Goal: Task Accomplishment & Management: Use online tool/utility

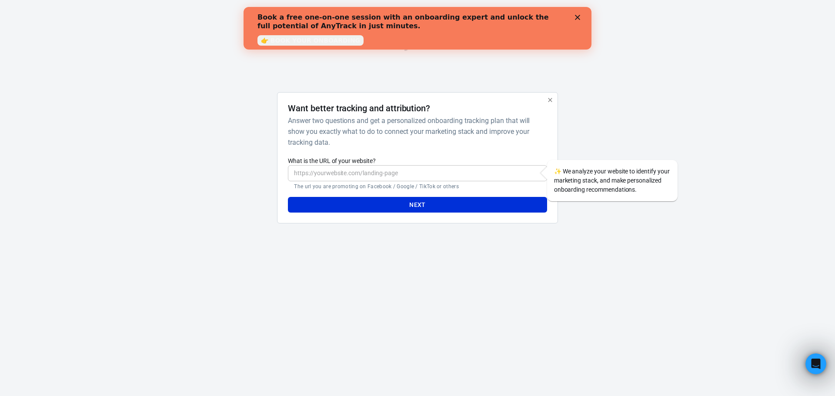
click at [429, 174] on input "What is the URL of your website?" at bounding box center [417, 173] width 259 height 16
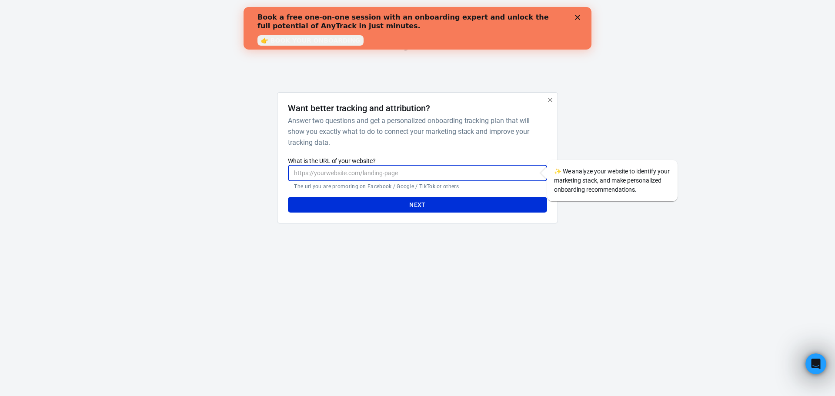
paste input "https://whop.com/authenticlovelab/doubling-reply-rates-on-hinge/"
type input "https://whop.com/authenticlovelab/doubling-reply-rates-on-hinge/"
click at [474, 206] on button "Next" at bounding box center [417, 205] width 259 height 16
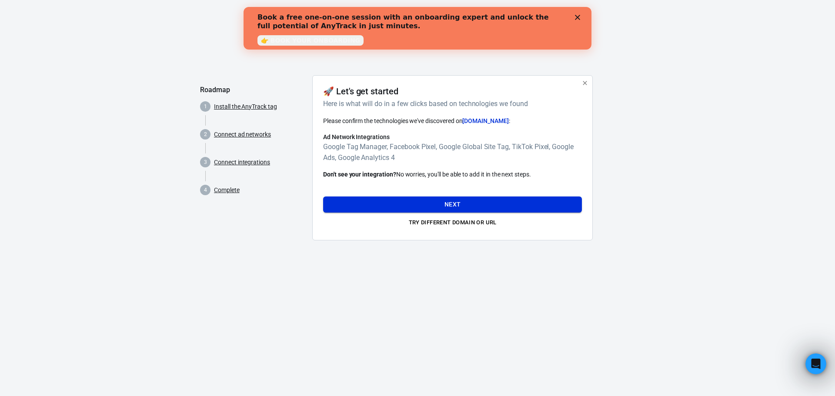
click at [450, 204] on button "Next" at bounding box center [452, 205] width 259 height 16
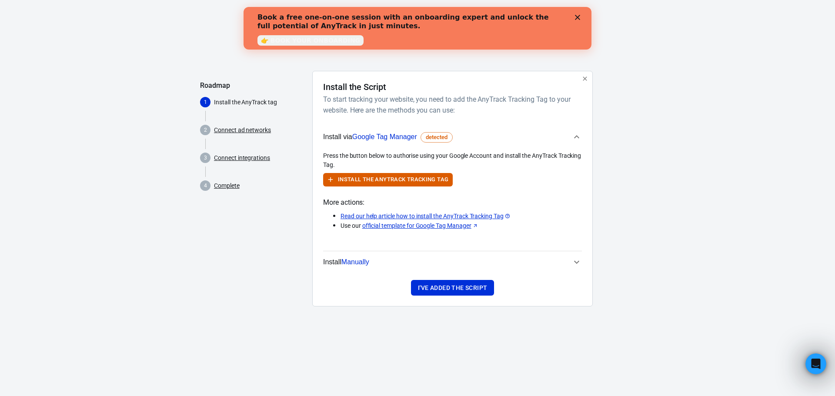
click at [579, 139] on icon "button" at bounding box center [576, 137] width 10 height 10
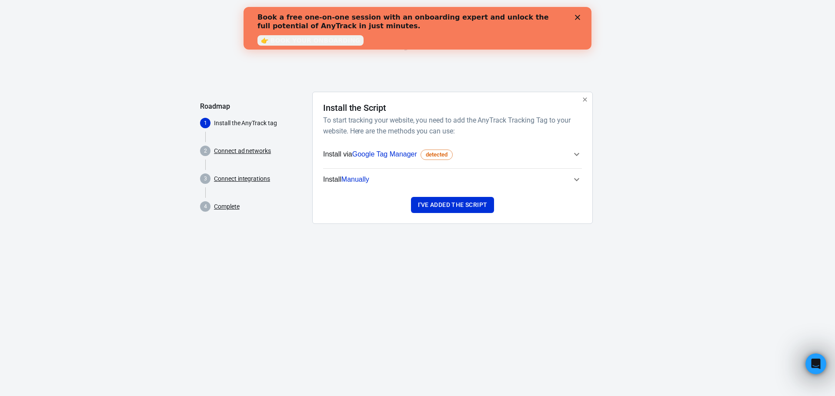
click at [577, 155] on icon "button" at bounding box center [576, 154] width 5 height 3
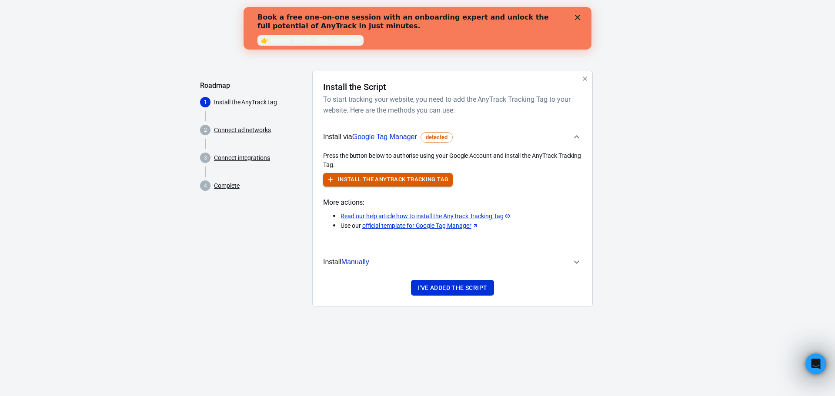
click at [379, 178] on button "Install the AnyTrack Tracking Tag" at bounding box center [388, 179] width 130 height 13
click at [577, 257] on icon "button" at bounding box center [576, 262] width 10 height 10
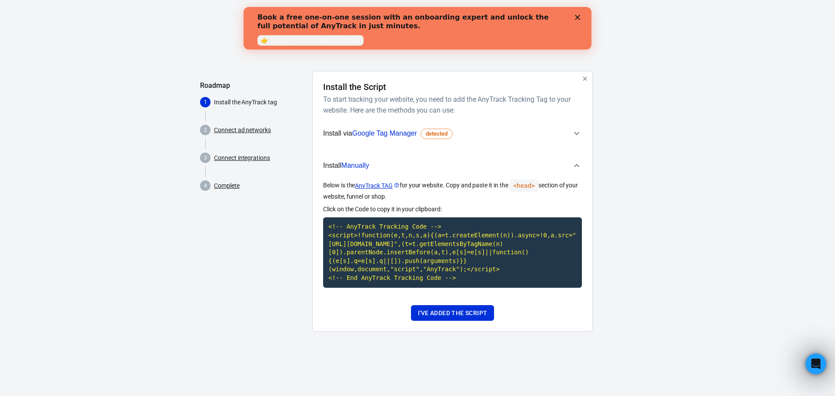
click at [580, 164] on icon "button" at bounding box center [576, 165] width 10 height 10
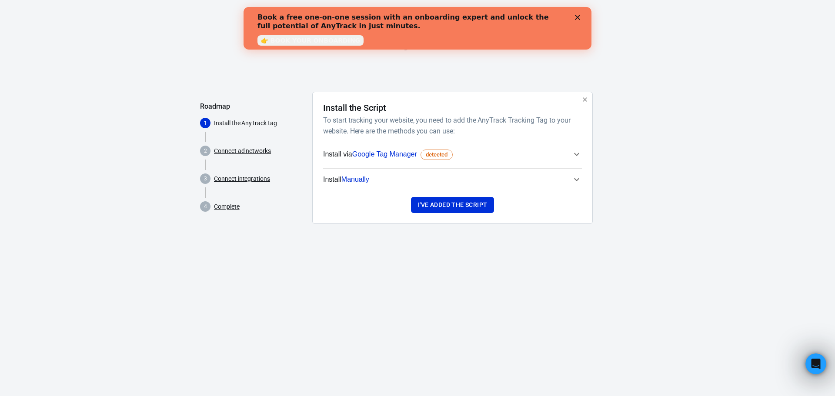
click at [577, 153] on icon "button" at bounding box center [576, 154] width 10 height 10
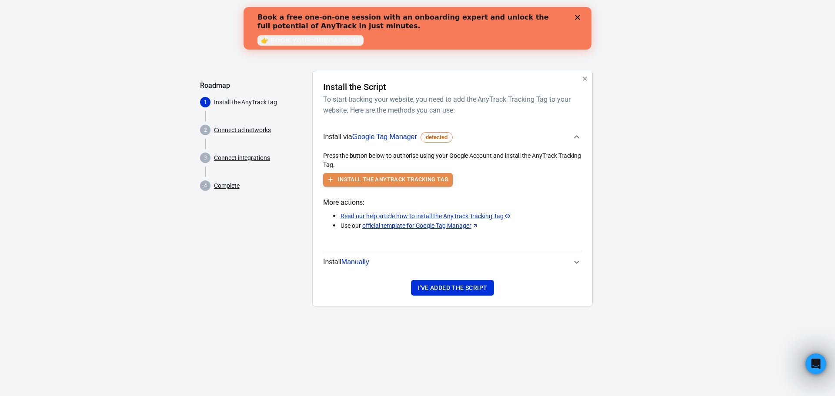
click at [427, 173] on button "Install the AnyTrack Tracking Tag" at bounding box center [388, 179] width 130 height 13
click at [451, 290] on button "I've added the script" at bounding box center [452, 288] width 83 height 16
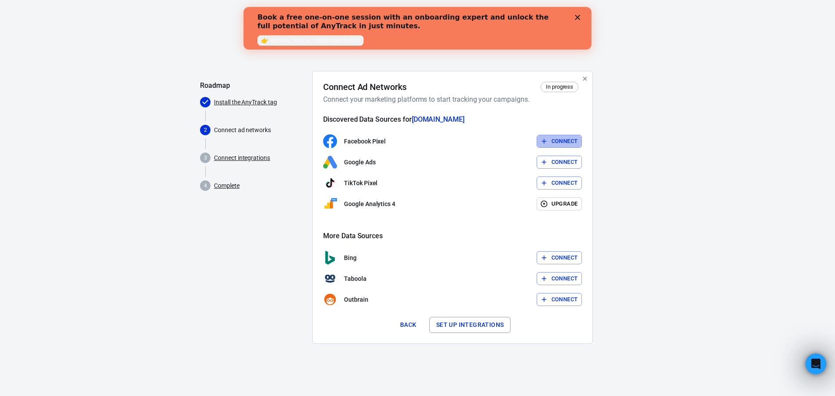
click at [567, 141] on button "Connect" at bounding box center [560, 141] width 46 height 13
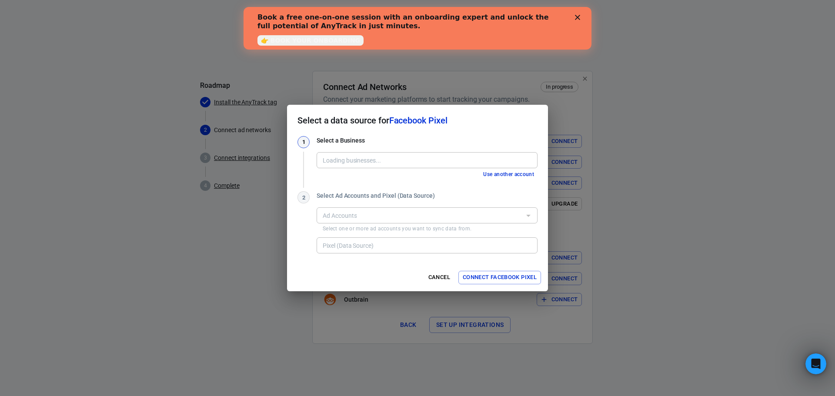
type input "Bipolar Baddy [891909571235045]"
click at [453, 209] on div "Ad Accounts" at bounding box center [427, 215] width 221 height 16
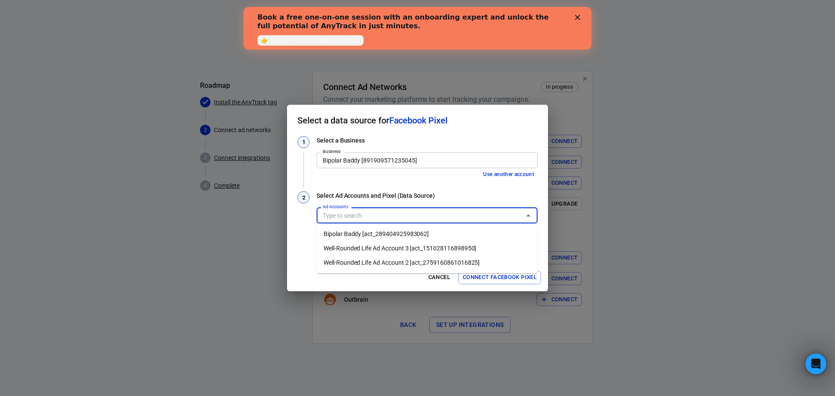
click at [443, 252] on li "Well-Rounded Life Ad Account 3 [act_151028116898950]" at bounding box center [427, 248] width 221 height 14
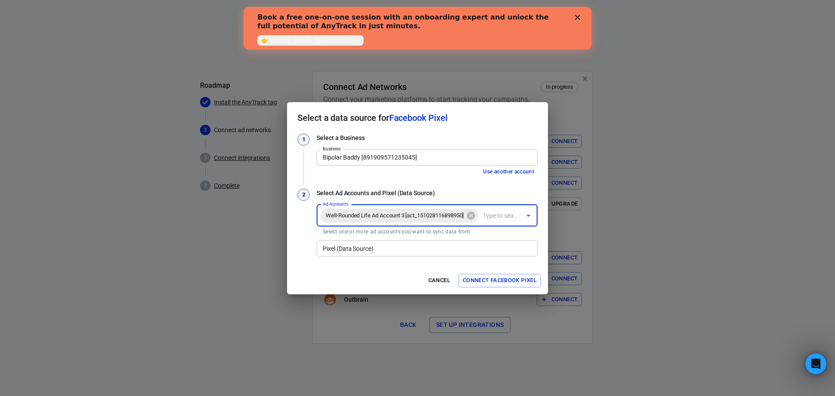
click at [435, 252] on input "Pixel (Data Source)" at bounding box center [426, 248] width 214 height 11
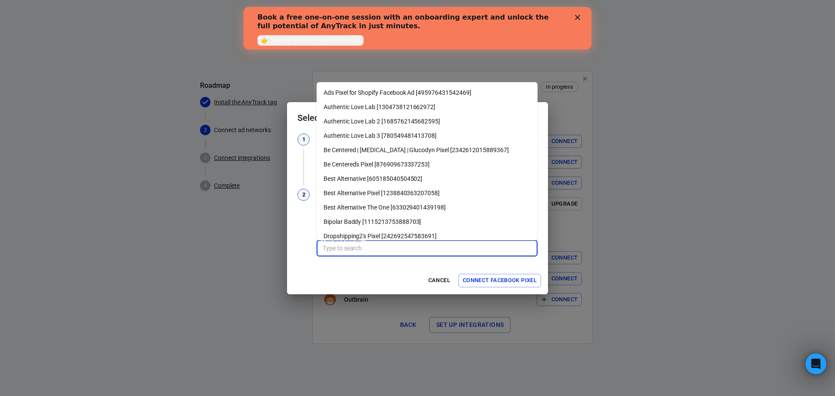
click at [450, 107] on li "Authentic Love Lab [1304738121662972]" at bounding box center [427, 107] width 221 height 14
type input "Authentic Love Lab [1304738121662972]"
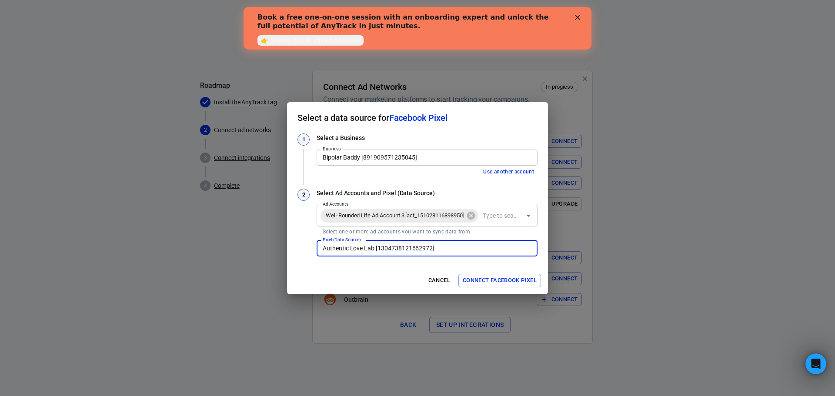
click at [496, 283] on button "Connect Facebook Pixel" at bounding box center [499, 280] width 83 height 13
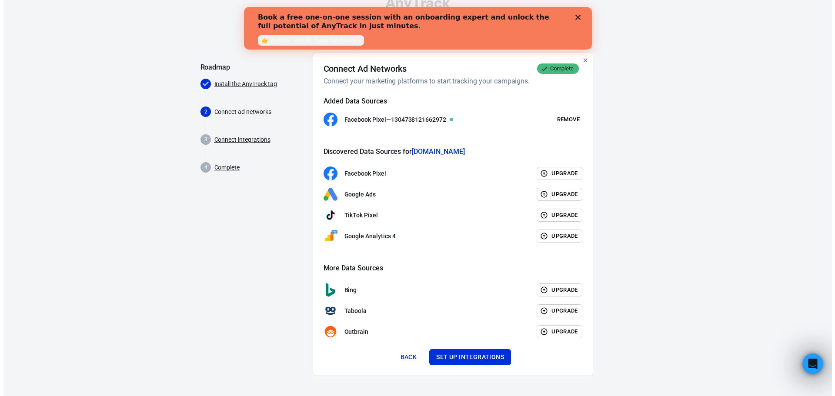
scroll to position [19, 0]
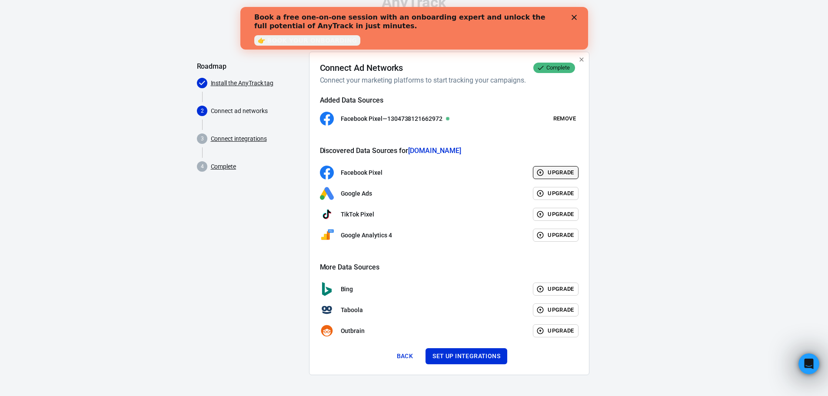
click at [554, 173] on button "Upgrade" at bounding box center [556, 172] width 46 height 13
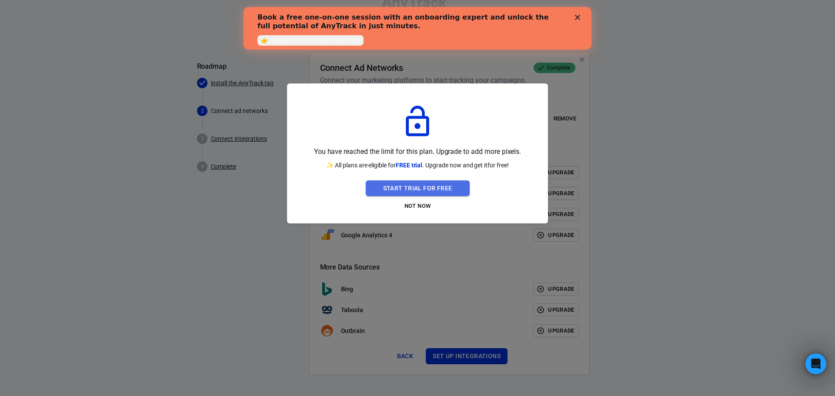
click at [433, 186] on button "Start Trial For Free" at bounding box center [418, 188] width 104 height 16
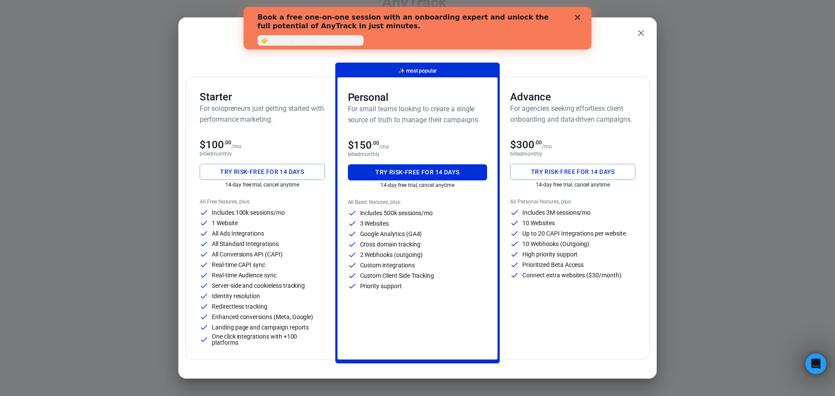
click at [268, 109] on h6 "For solopreneurs just getting started with performance marketing." at bounding box center [262, 114] width 125 height 22
click at [406, 111] on h6 "For small teams looking to create a single source of truth to manage their camp…" at bounding box center [418, 114] width 140 height 22
click at [448, 173] on button "Try risk-free for 14 days" at bounding box center [418, 172] width 140 height 16
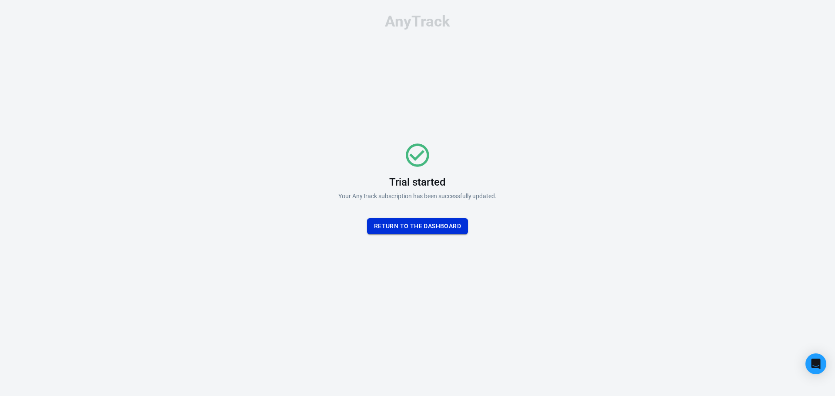
click at [452, 228] on button "Return To the dashboard" at bounding box center [417, 226] width 101 height 16
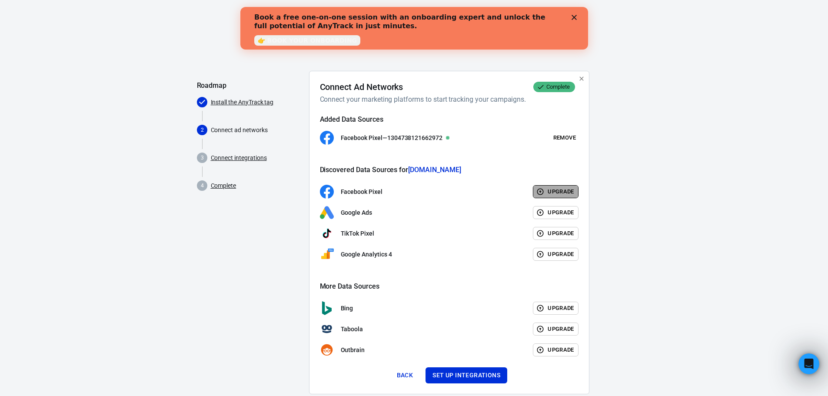
click at [564, 196] on button "Upgrade" at bounding box center [556, 191] width 46 height 13
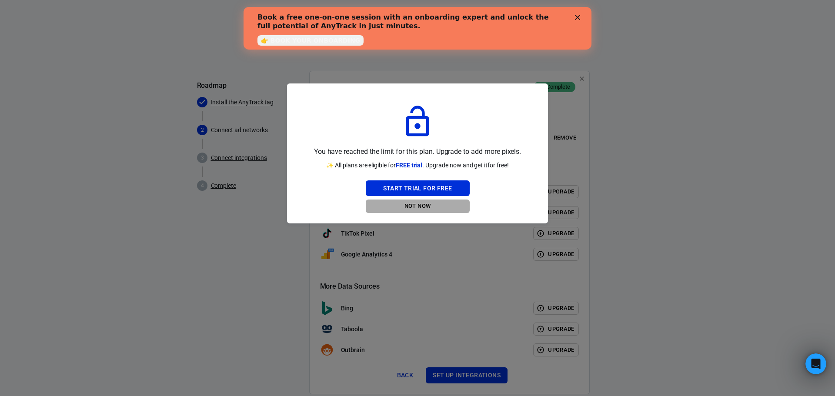
click at [419, 206] on button "Not Now" at bounding box center [418, 206] width 104 height 13
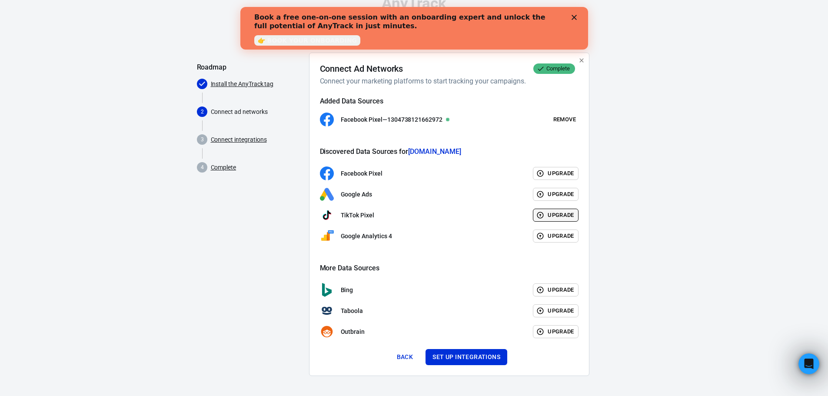
scroll to position [19, 0]
click at [486, 356] on button "Set up integrations" at bounding box center [467, 356] width 82 height 16
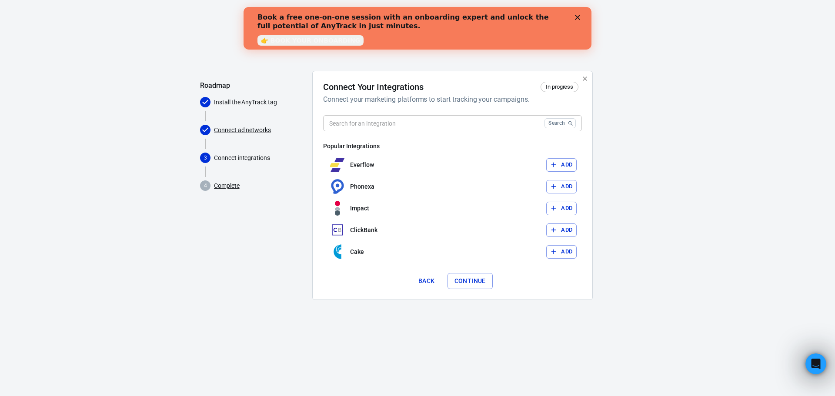
click at [439, 122] on input "text" at bounding box center [432, 123] width 218 height 16
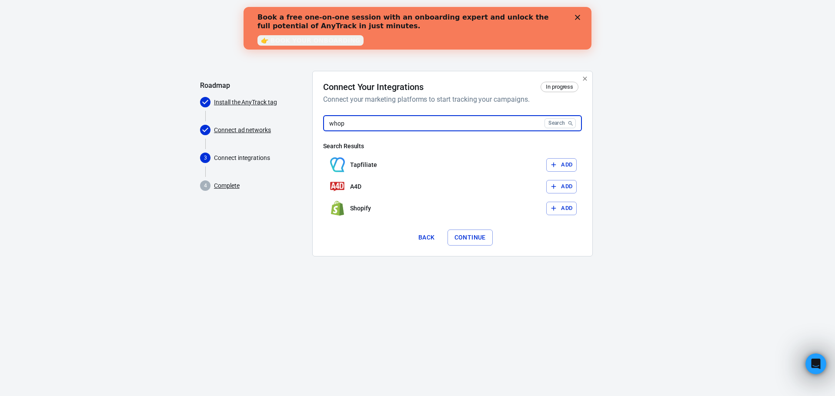
type input "whop"
click at [557, 127] on button "Search" at bounding box center [559, 123] width 31 height 10
click at [427, 238] on button "Back" at bounding box center [427, 238] width 28 height 16
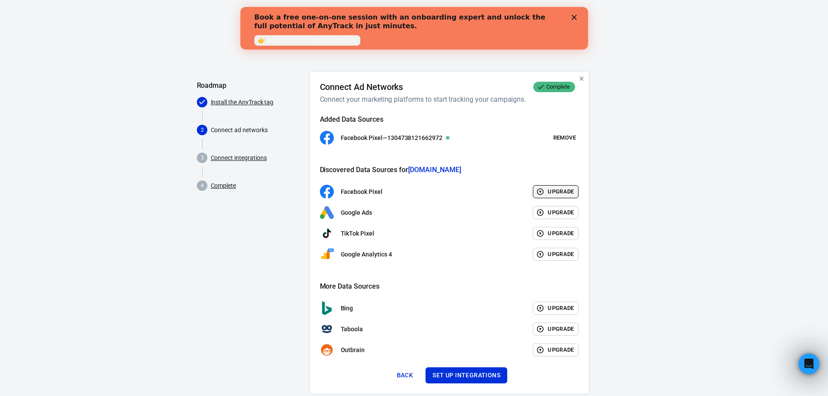
click at [557, 195] on button "Upgrade" at bounding box center [556, 191] width 46 height 13
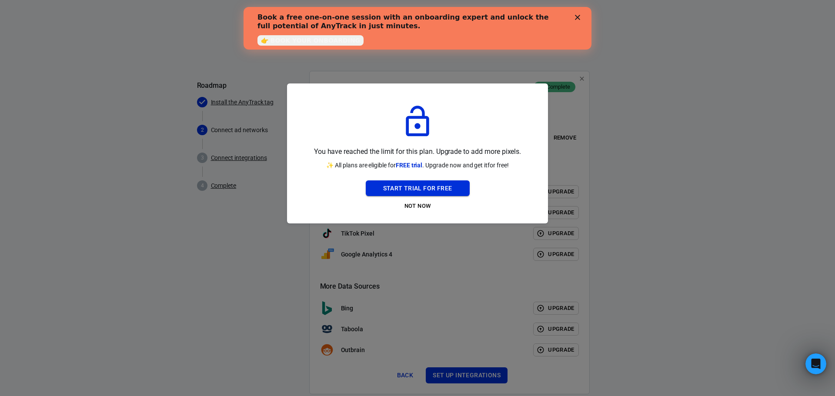
click at [462, 192] on button "Start Trial For Free" at bounding box center [418, 188] width 104 height 16
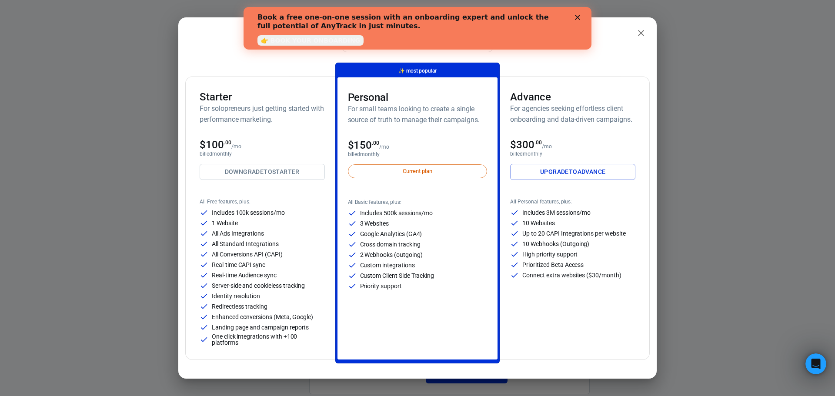
click at [584, 14] on div "Book a free one-on-one session with an onboarding expert and unlock the full po…" at bounding box center [418, 28] width 348 height 36
click at [581, 15] on div "Close" at bounding box center [579, 17] width 9 height 5
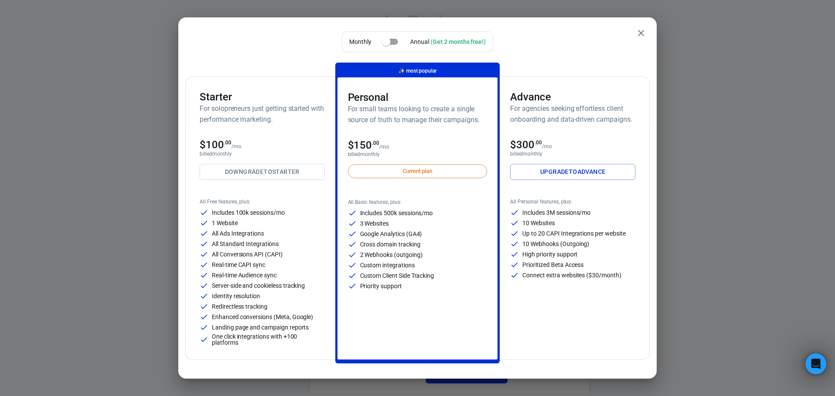
click at [637, 33] on icon "close" at bounding box center [641, 33] width 10 height 10
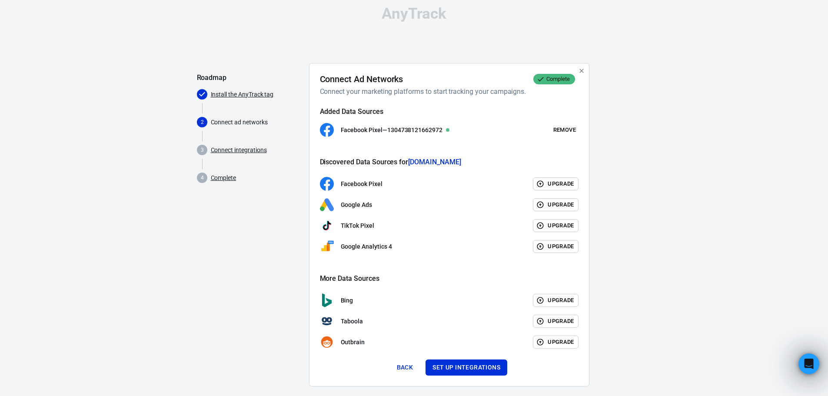
scroll to position [19, 0]
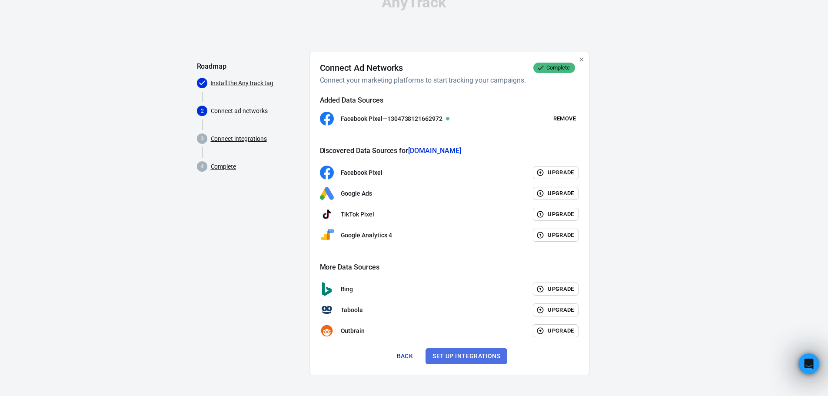
click at [468, 354] on button "Set up integrations" at bounding box center [467, 356] width 82 height 16
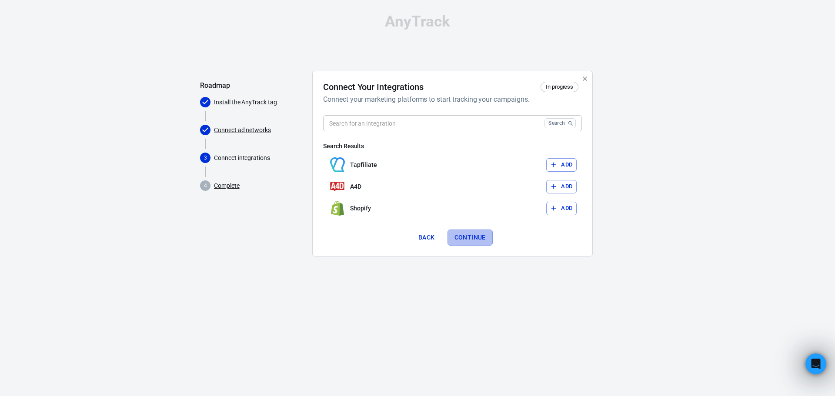
click at [462, 240] on button "Continue" at bounding box center [469, 238] width 45 height 16
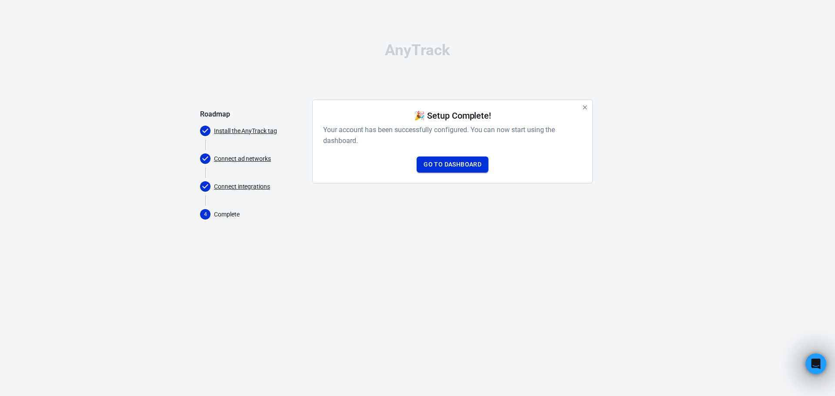
click at [424, 163] on link "Go to Dashboard" at bounding box center [453, 165] width 72 height 16
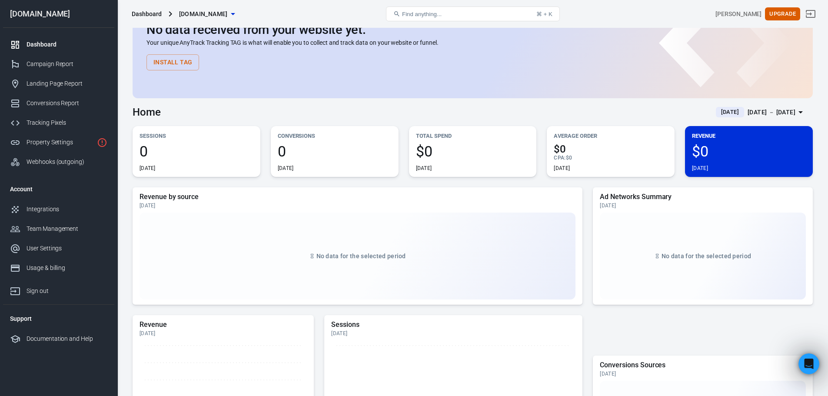
scroll to position [43, 0]
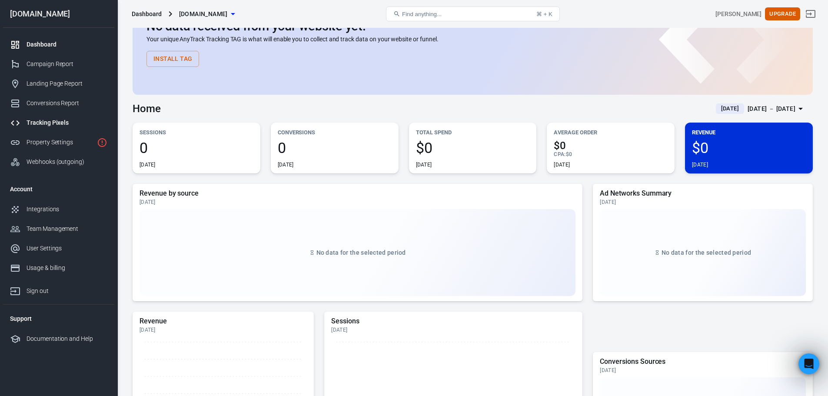
click at [63, 122] on div "Tracking Pixels" at bounding box center [67, 122] width 81 height 9
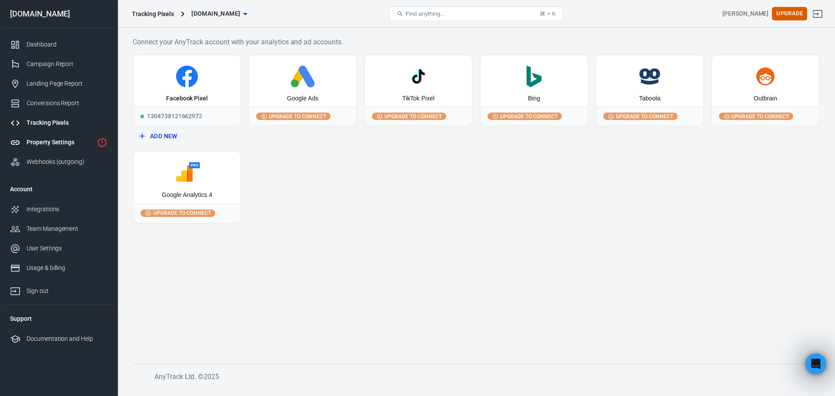
click at [77, 143] on div "Property Settings" at bounding box center [60, 142] width 67 height 9
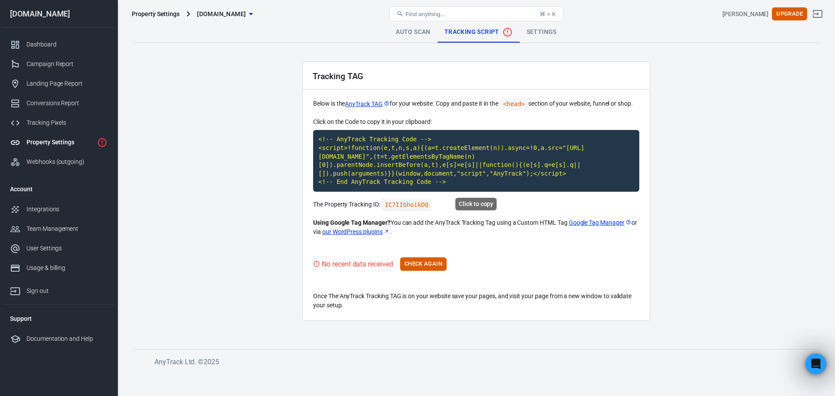
click at [488, 164] on code "<!-- AnyTrack Tracking Code --> <script>!function(e,t,n,s,a){(a=t.createElement…" at bounding box center [476, 161] width 326 height 62
click at [382, 161] on code "<!-- AnyTrack Tracking Code --> <script>!function(e,t,n,s,a){(a=t.createElement…" at bounding box center [476, 161] width 326 height 62
click at [43, 208] on div "Integrations" at bounding box center [67, 209] width 81 height 9
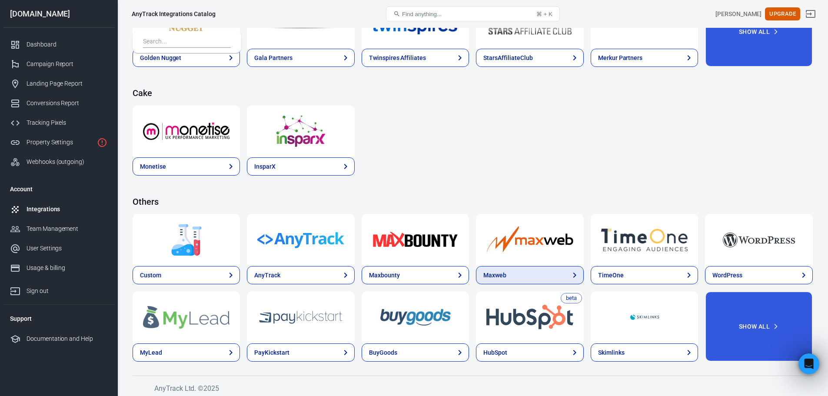
scroll to position [1267, 0]
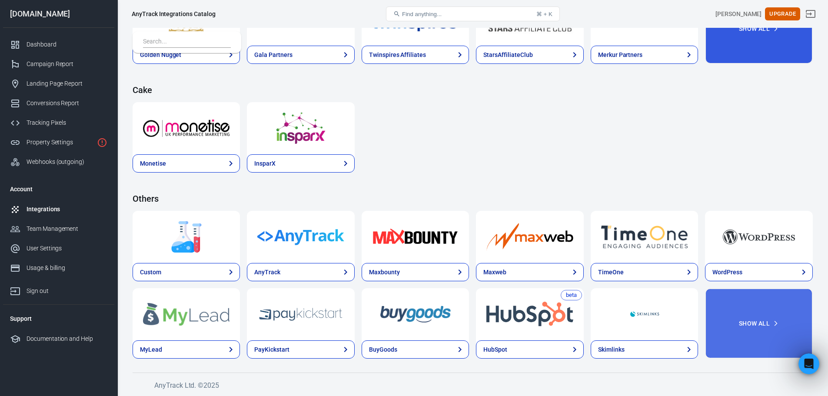
click at [752, 320] on button "Show All" at bounding box center [758, 323] width 107 height 70
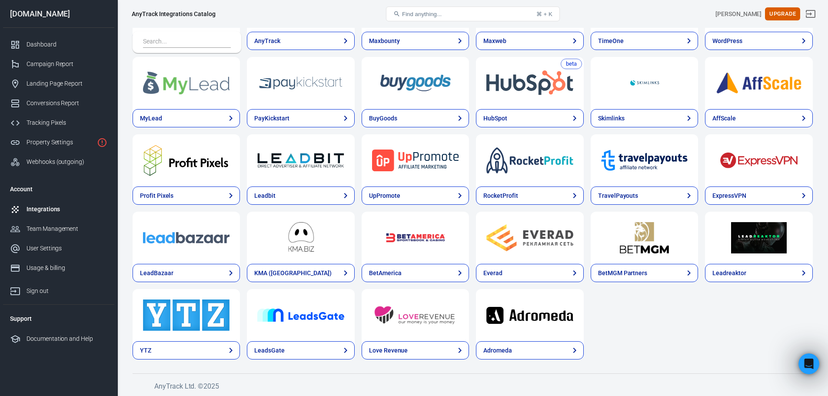
scroll to position [1499, 0]
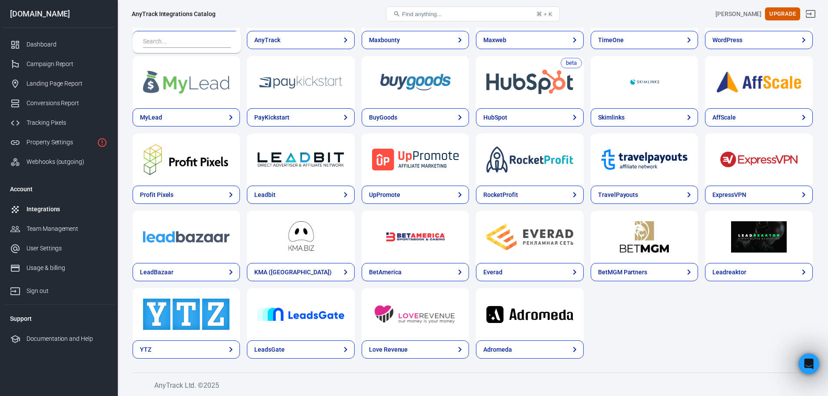
click at [673, 318] on div "Custom AnyTrack Maxbounty Maxweb TimeOne WordPress MyLead PayKickstart BuyGoods…" at bounding box center [473, 169] width 681 height 380
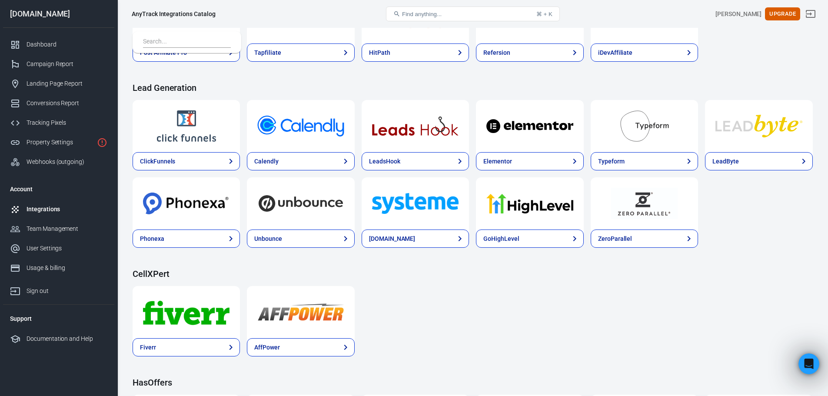
scroll to position [543, 0]
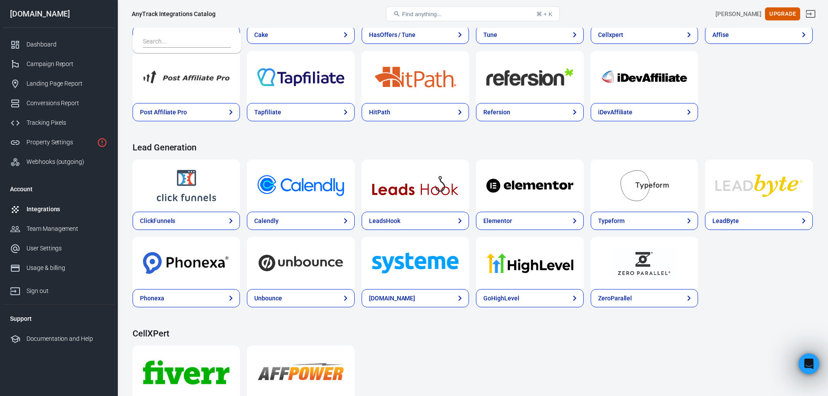
click at [491, 17] on button "Find anything... ⌘ + K" at bounding box center [473, 14] width 174 height 15
click at [487, 14] on button "Find anything... ⌘ + K" at bounding box center [473, 14] width 174 height 15
click at [481, 16] on button "Find anything... ⌘ + K" at bounding box center [473, 14] width 174 height 15
click at [442, 14] on span "Find anything..." at bounding box center [422, 14] width 40 height 7
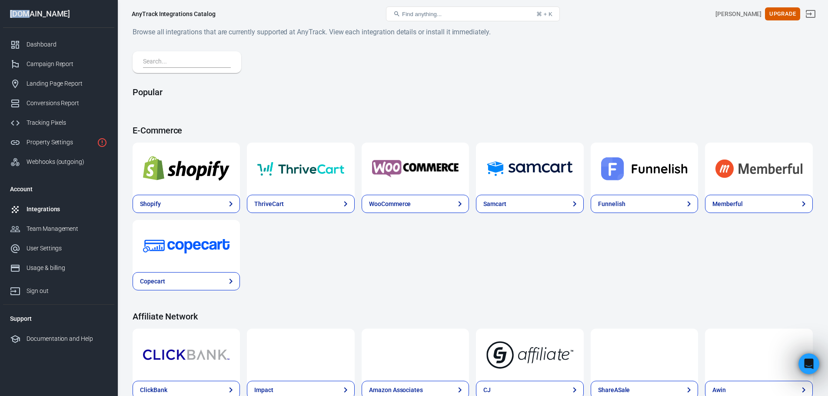
scroll to position [0, 0]
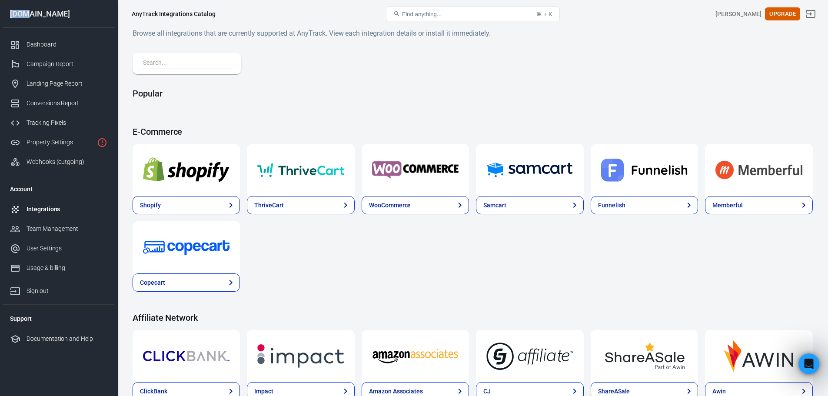
click at [424, 14] on span "Find anything..." at bounding box center [422, 14] width 40 height 7
click at [152, 60] on input "text" at bounding box center [185, 63] width 84 height 11
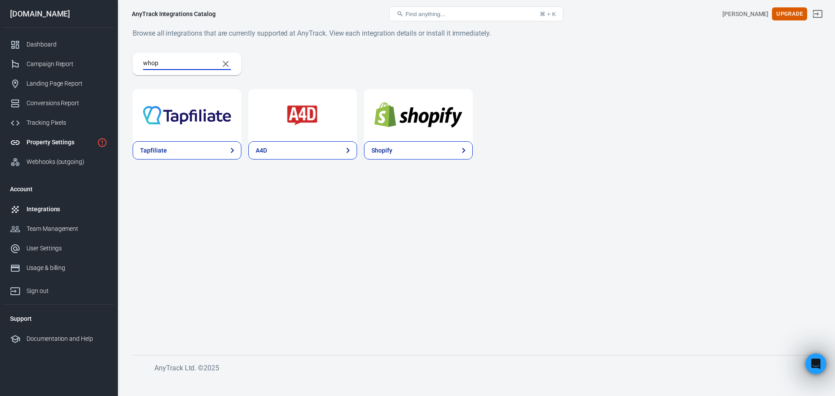
type input "whop"
click at [65, 142] on div "Property Settings" at bounding box center [60, 142] width 67 height 9
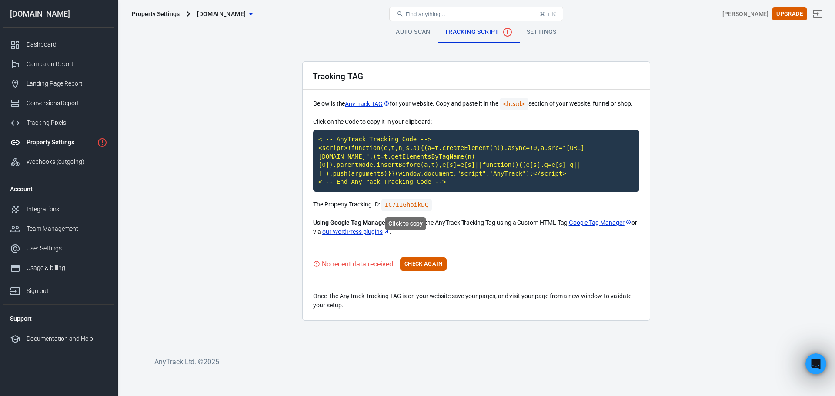
click at [411, 208] on code "IC7IIGhoikDQ" at bounding box center [406, 205] width 51 height 13
click at [451, 172] on code "<!-- AnyTrack Tracking Code --> <script>!function(e,t,n,s,a){(a=t.createElement…" at bounding box center [476, 161] width 326 height 62
click at [58, 127] on link "Tracking Pixels" at bounding box center [58, 123] width 111 height 20
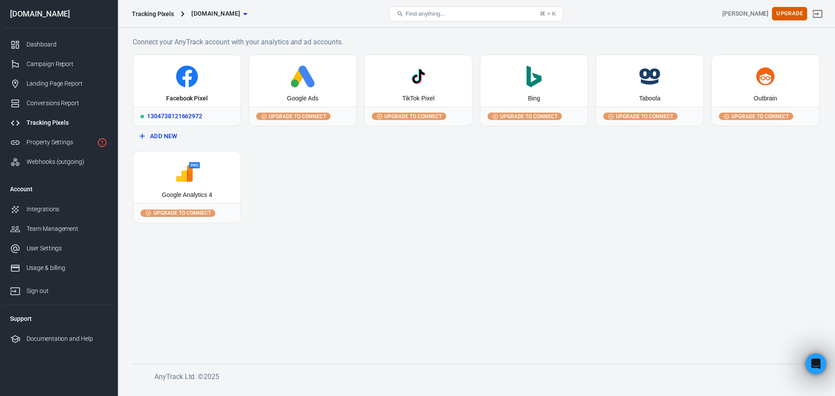
click at [173, 117] on div "1304738121662972" at bounding box center [186, 116] width 107 height 19
click at [164, 144] on button "Add New" at bounding box center [187, 136] width 102 height 16
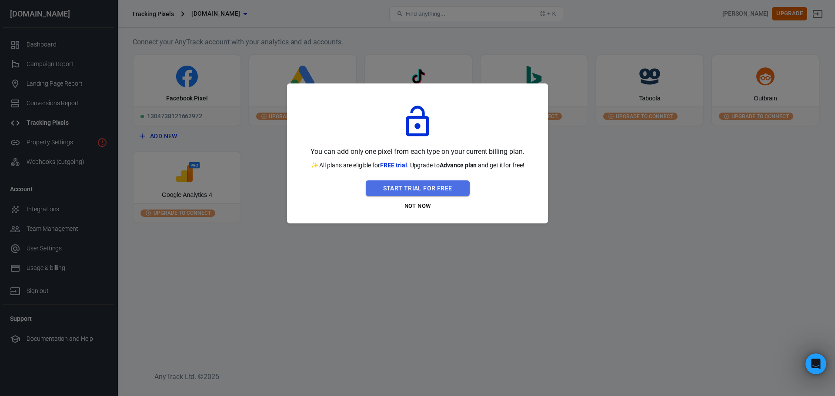
click at [417, 190] on button "Start Trial For Free" at bounding box center [418, 188] width 104 height 16
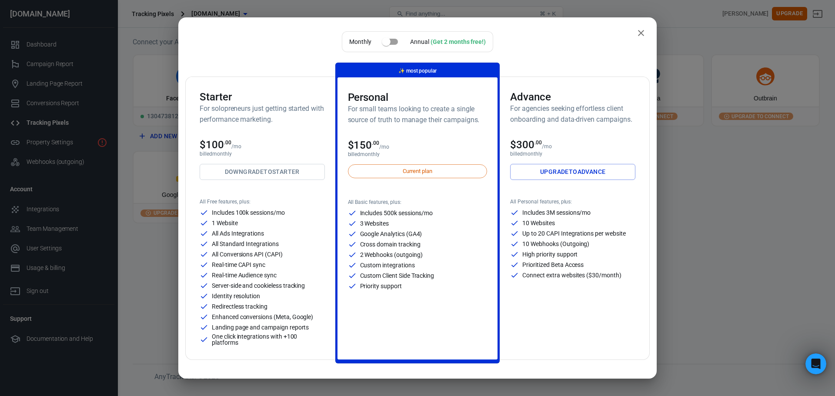
click at [423, 169] on span "Current plan" at bounding box center [417, 171] width 39 height 9
click at [387, 41] on input "checkbox" at bounding box center [386, 41] width 50 height 17
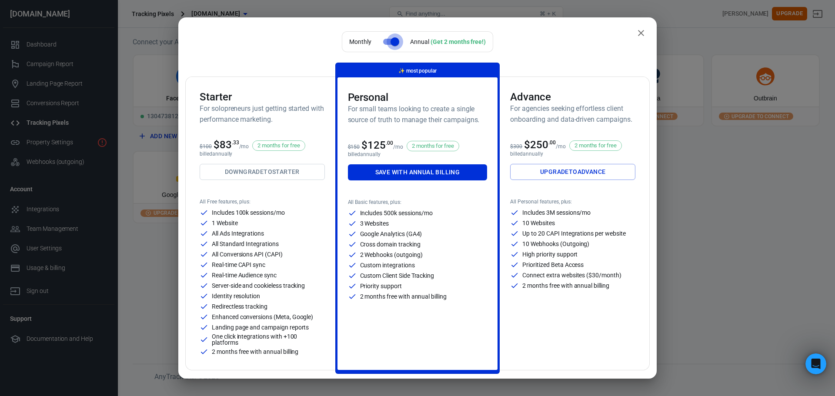
click at [387, 42] on input "checkbox" at bounding box center [395, 41] width 50 height 17
checkbox input "false"
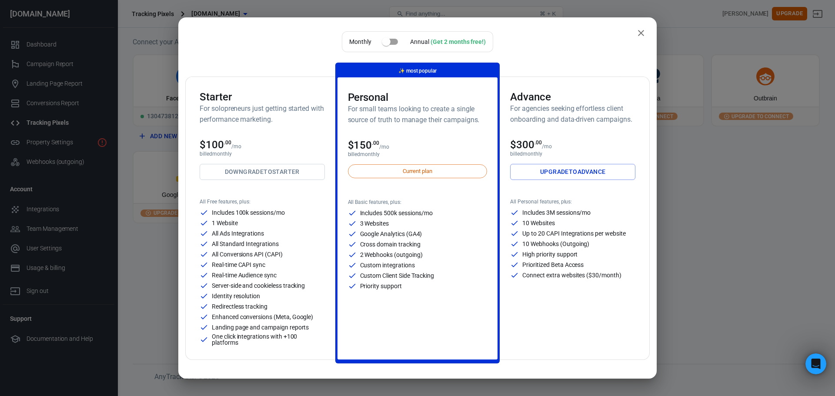
click at [636, 32] on icon "close" at bounding box center [641, 33] width 10 height 10
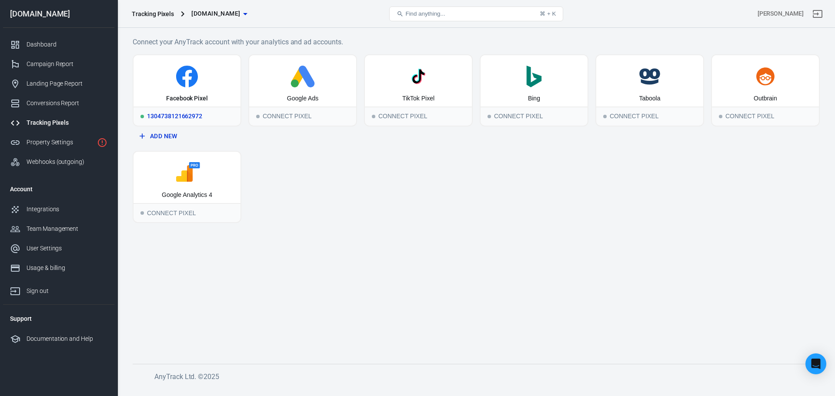
click at [193, 115] on div "1304738121662972" at bounding box center [186, 116] width 107 height 19
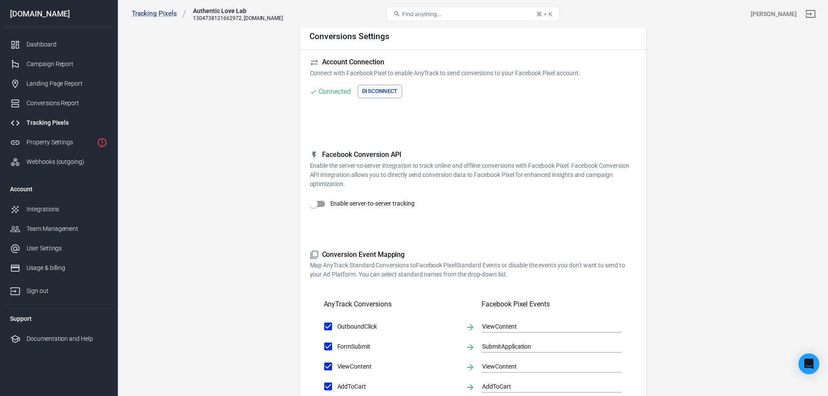
scroll to position [43, 0]
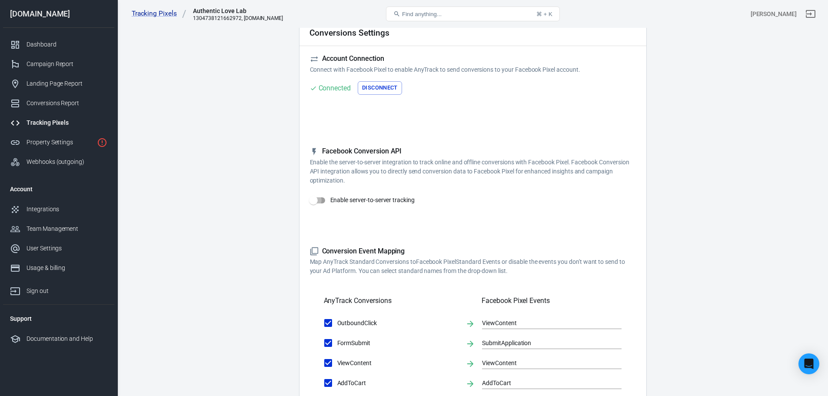
click at [320, 201] on input "Enable server-to-server tracking" at bounding box center [314, 200] width 50 height 17
checkbox input "true"
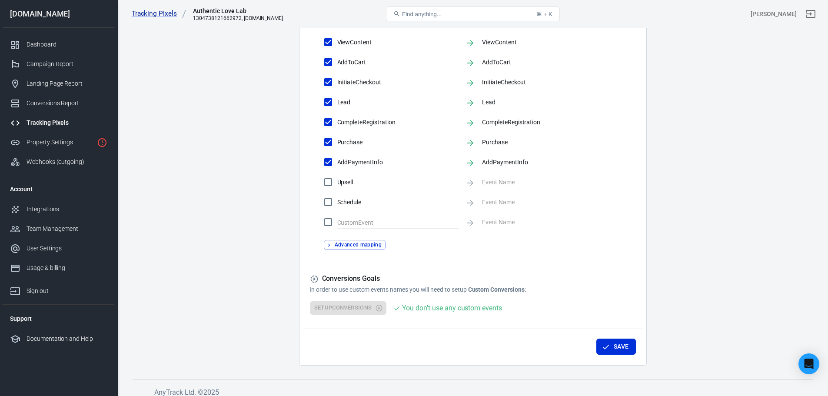
scroll to position [402, 0]
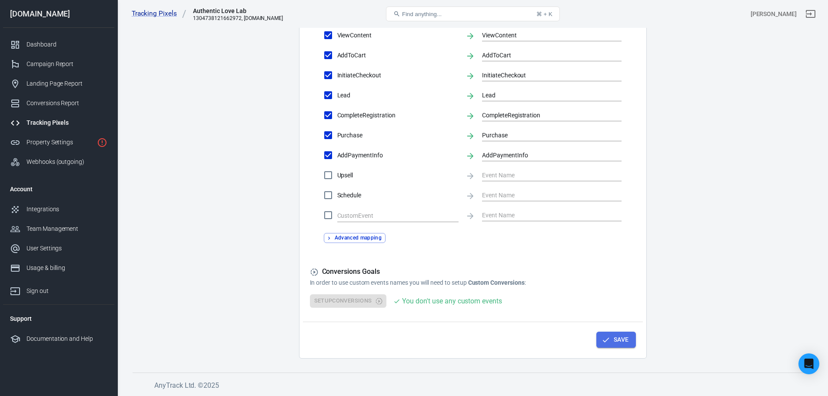
click at [615, 339] on button "Save" at bounding box center [617, 340] width 40 height 16
click at [632, 348] on div "Save" at bounding box center [473, 338] width 340 height 33
click at [618, 334] on button "Save" at bounding box center [617, 340] width 40 height 16
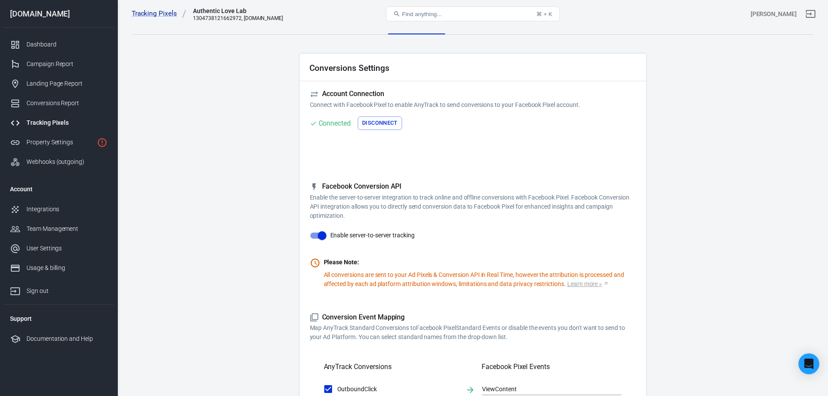
scroll to position [0, 0]
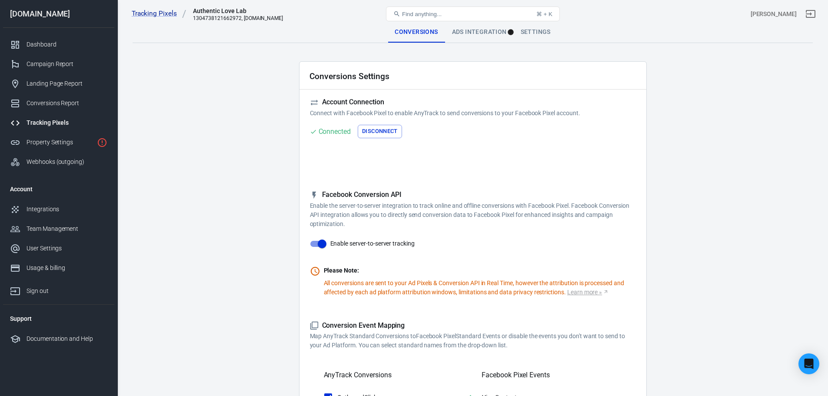
click at [471, 32] on div "Ads Integration" at bounding box center [479, 32] width 69 height 21
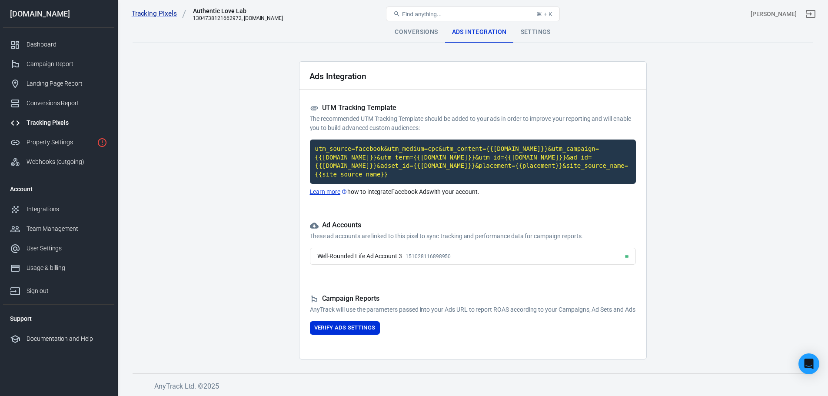
click at [450, 254] on span "151028116898950" at bounding box center [428, 257] width 45 height 6
click at [390, 252] on div "Well-Rounded Life Ad Account 3" at bounding box center [359, 256] width 85 height 9
click at [392, 252] on div "Well-Rounded Life Ad Account 3" at bounding box center [359, 256] width 85 height 9
click at [412, 28] on div "Conversions" at bounding box center [416, 32] width 57 height 21
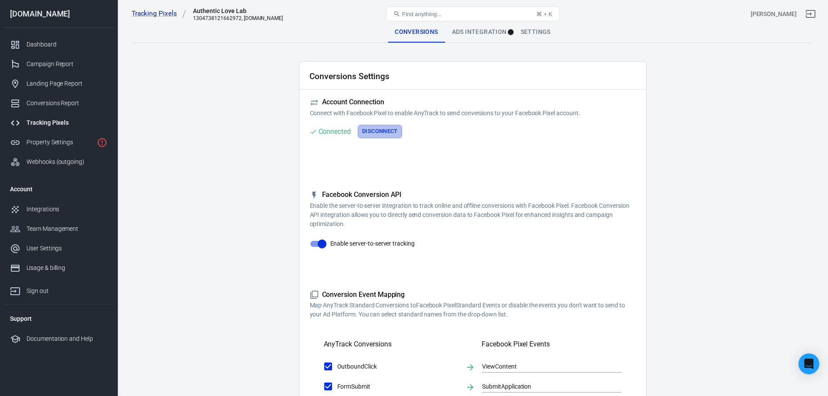
drag, startPoint x: 367, startPoint y: 131, endPoint x: 359, endPoint y: 147, distance: 17.5
click at [359, 146] on div "Account Connection Connect with Facebook Pixel to enable AnyTrack to send conve…" at bounding box center [473, 132] width 326 height 68
click at [383, 128] on button "Disconnect" at bounding box center [380, 131] width 44 height 13
click at [335, 131] on button "Connect" at bounding box center [327, 131] width 35 height 13
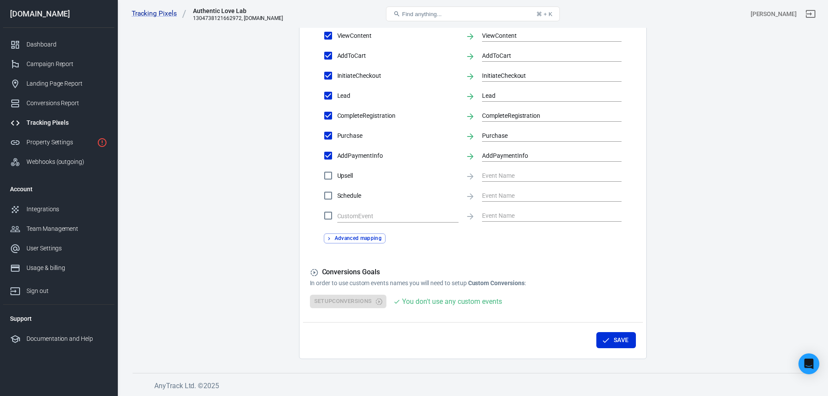
scroll to position [393, 0]
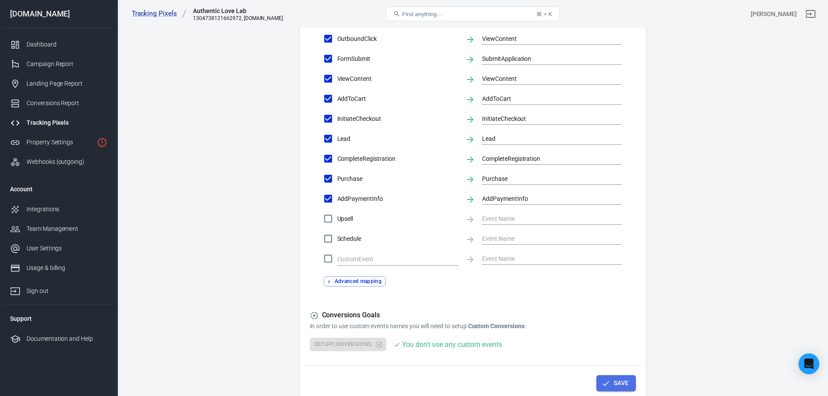
click at [619, 386] on button "Save" at bounding box center [617, 383] width 40 height 16
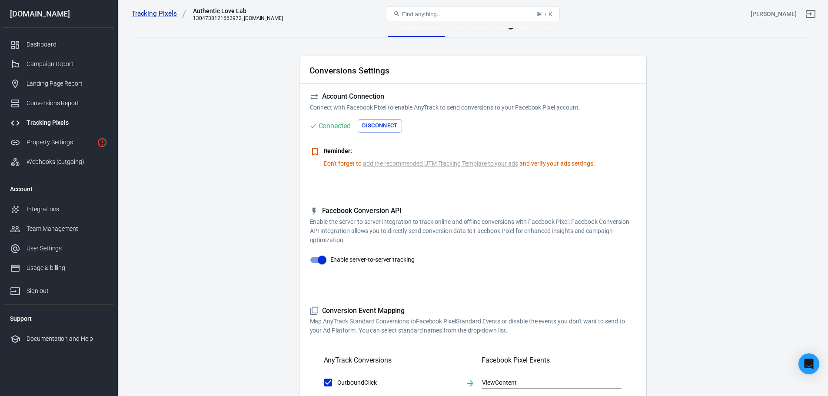
scroll to position [0, 0]
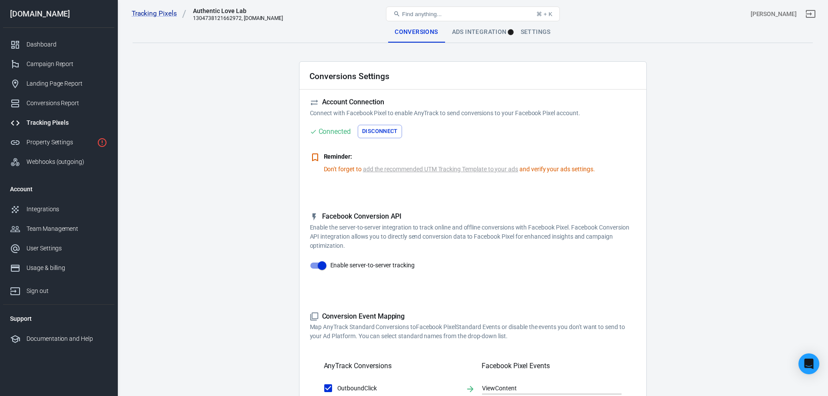
click at [451, 36] on div "Ads Integration" at bounding box center [479, 32] width 69 height 21
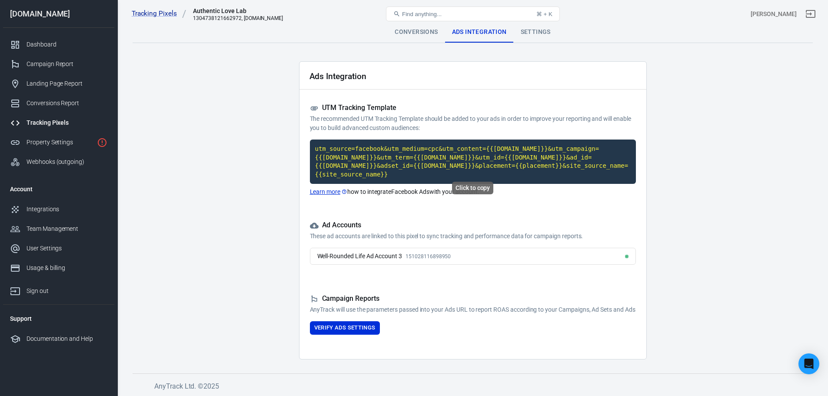
click at [420, 157] on code "utm_source=facebook&utm_medium=cpc&utm_content={{adset.name}}&utm_campaign={{ca…" at bounding box center [473, 162] width 326 height 44
click at [327, 187] on link "Learn more" at bounding box center [329, 191] width 38 height 9
click at [395, 161] on code "utm_source=facebook&utm_medium=cpc&utm_content={{adset.name}}&utm_campaign={{ca…" at bounding box center [473, 162] width 326 height 44
click at [501, 248] on div "Well-Rounded Life Ad Account 3 151028116898950" at bounding box center [473, 256] width 326 height 17
click at [500, 248] on div "Well-Rounded Life Ad Account 3 151028116898950" at bounding box center [473, 256] width 326 height 17
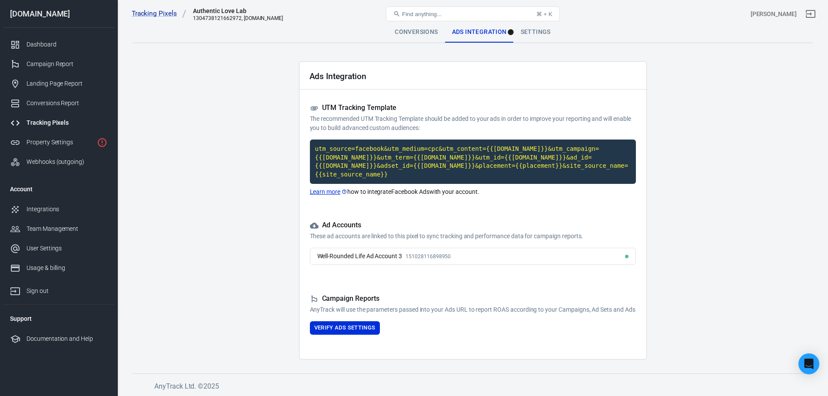
click at [499, 249] on div "Well-Rounded Life Ad Account 3 151028116898950" at bounding box center [473, 256] width 326 height 17
click at [586, 252] on div "Well-Rounded Life Ad Account 3 151028116898950" at bounding box center [473, 256] width 326 height 17
click at [424, 29] on div "Conversions" at bounding box center [416, 32] width 57 height 21
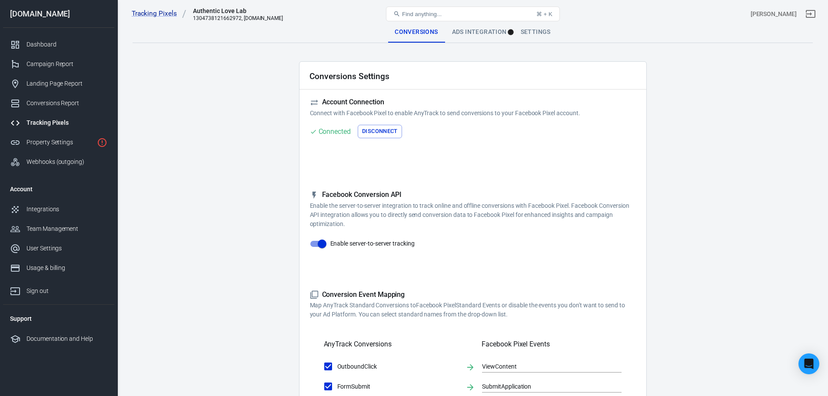
click at [470, 33] on div "Ads Integration" at bounding box center [479, 32] width 69 height 21
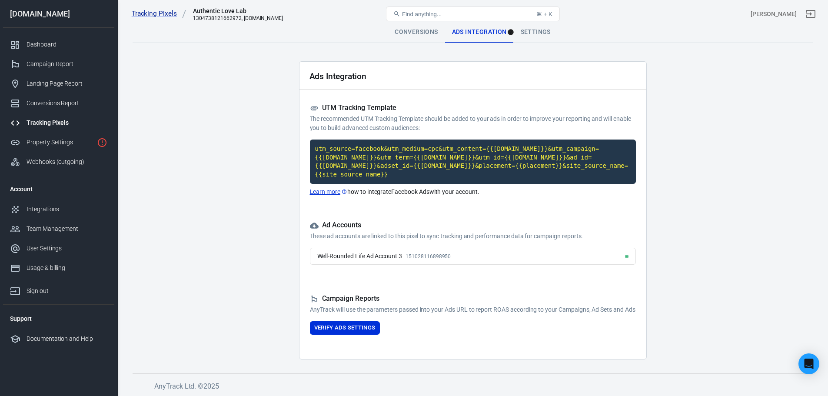
click at [500, 248] on div "Well-Rounded Life Ad Account 3 151028116898950" at bounding box center [473, 256] width 326 height 17
drag, startPoint x: 380, startPoint y: 253, endPoint x: 370, endPoint y: 246, distance: 12.9
click at [380, 253] on div "Well-Rounded Life Ad Account 3 151028116898950" at bounding box center [473, 256] width 326 height 17
click at [369, 252] on div "Well-Rounded Life Ad Account 3" at bounding box center [359, 256] width 85 height 9
